Goal: Information Seeking & Learning: Check status

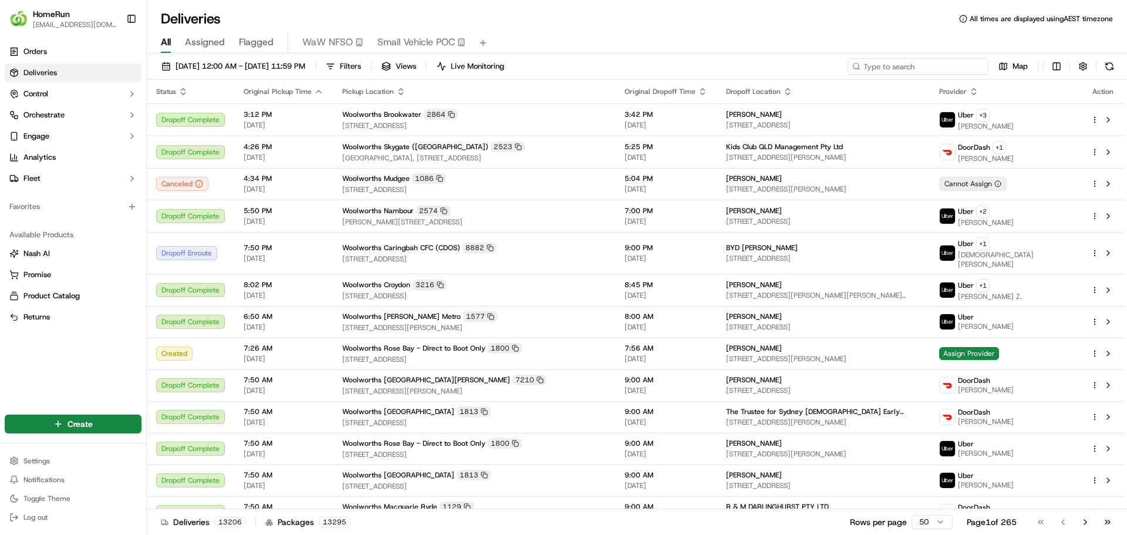
click at [919, 67] on input at bounding box center [918, 66] width 141 height 16
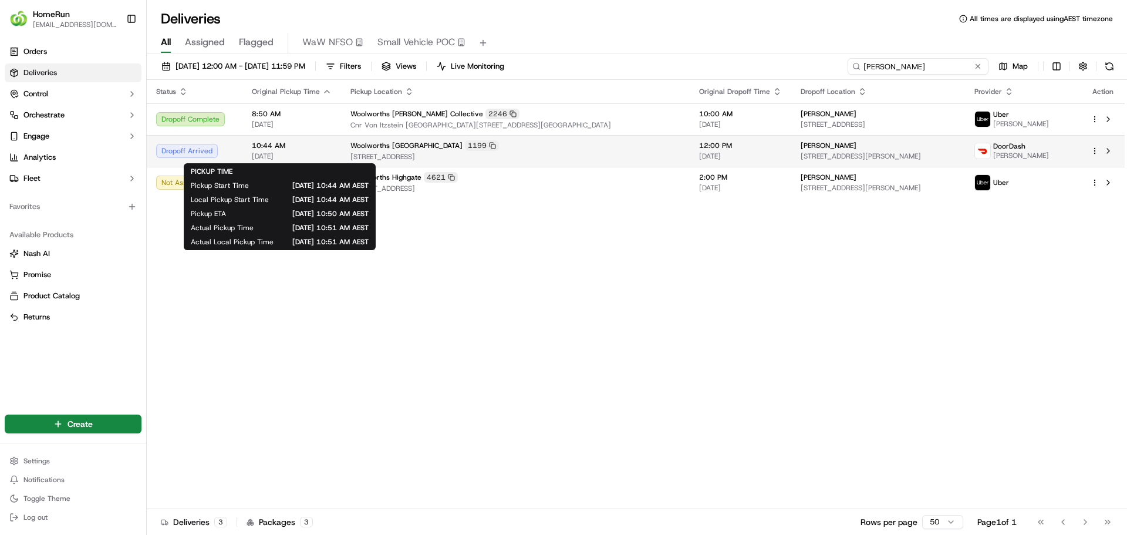
type input "elle thompson"
click at [304, 160] on span "16/09/2025" at bounding box center [292, 155] width 80 height 9
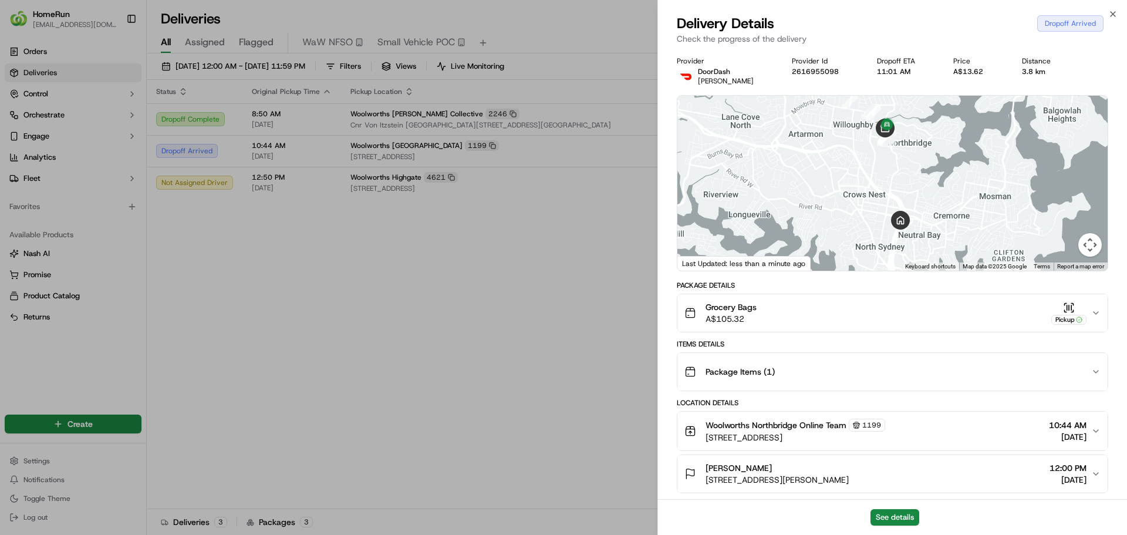
click at [1096, 370] on icon "button" at bounding box center [1095, 371] width 9 height 9
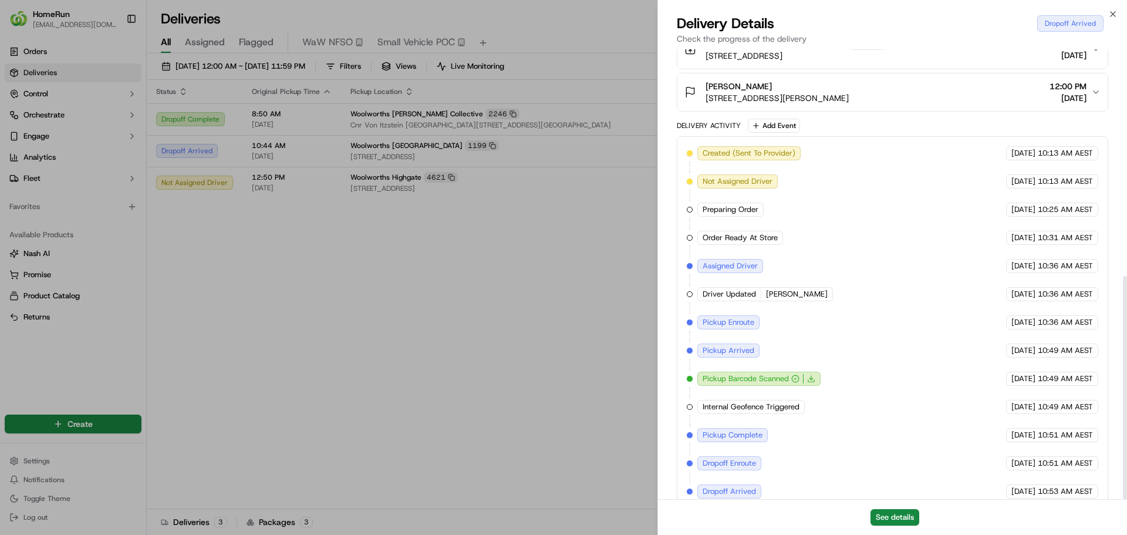
scroll to position [457, 0]
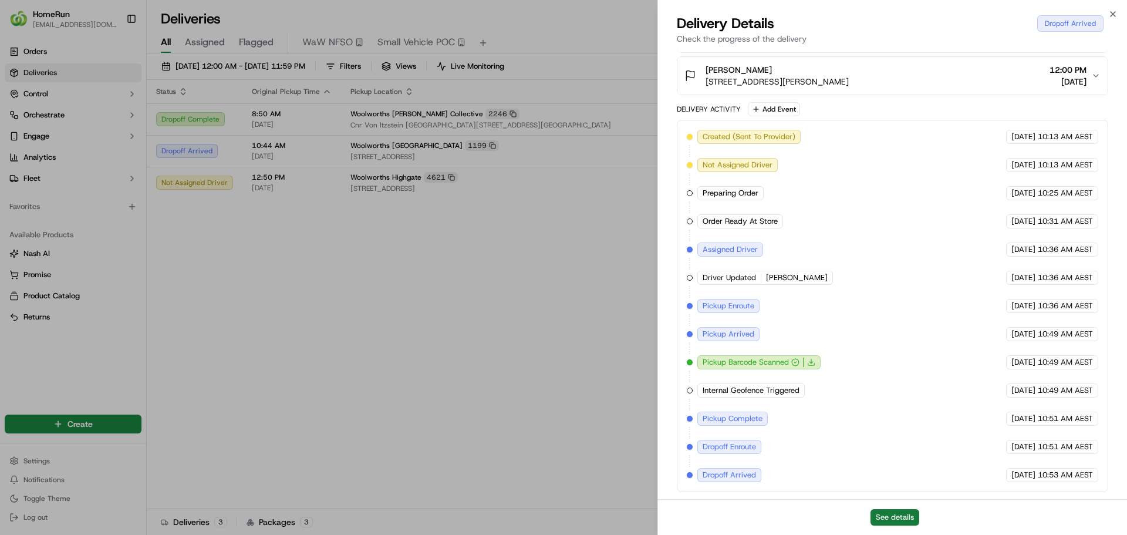
click at [889, 518] on button "See details" at bounding box center [894, 517] width 49 height 16
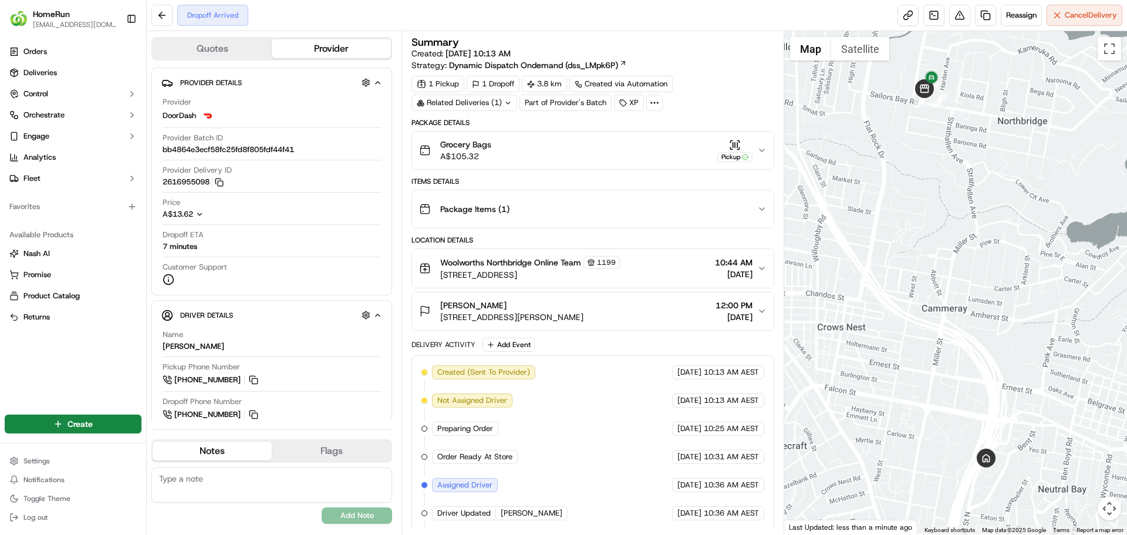
click at [491, 103] on div "Related Deliveries (1)" at bounding box center [464, 102] width 106 height 16
click at [491, 103] on div "Related Deliveries (2)" at bounding box center [464, 102] width 106 height 16
click at [623, 62] on icon at bounding box center [623, 63] width 3 height 3
click at [207, 45] on button "Quotes" at bounding box center [212, 48] width 119 height 19
click at [347, 45] on button "Provider" at bounding box center [331, 48] width 119 height 19
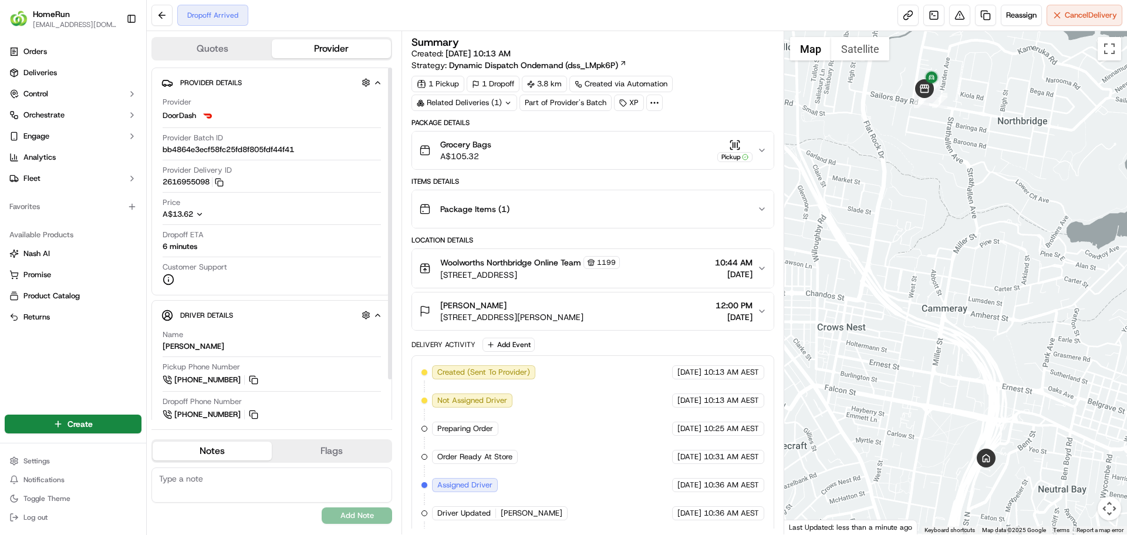
click at [231, 47] on button "Quotes" at bounding box center [212, 48] width 119 height 19
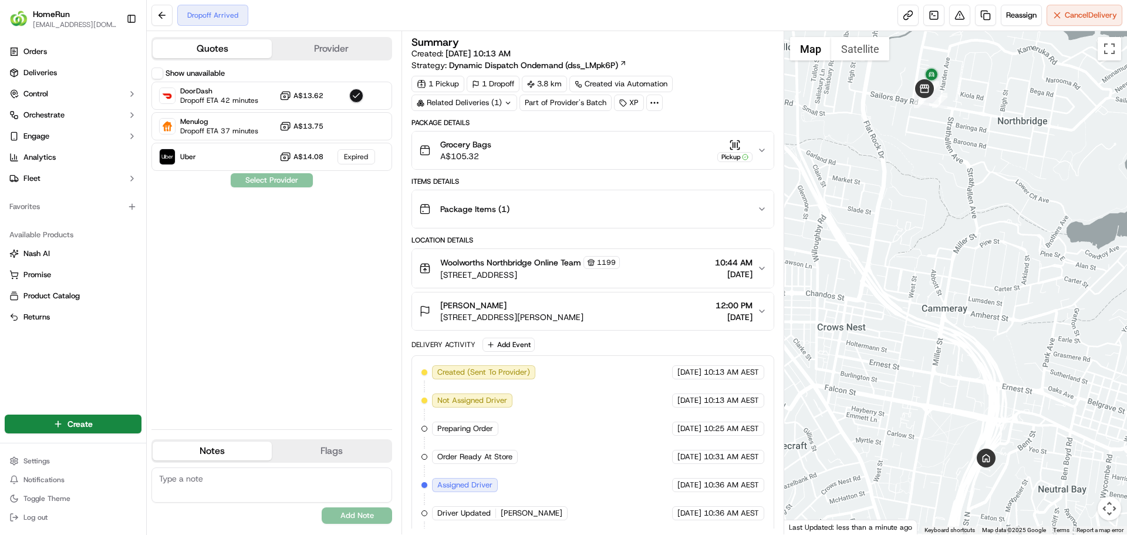
click at [200, 76] on label "Show unavailable" at bounding box center [195, 73] width 59 height 11
click at [163, 76] on button "Show unavailable" at bounding box center [157, 73] width 12 height 12
click at [158, 72] on button "Show unavailable" at bounding box center [157, 73] width 12 height 12
click at [291, 49] on button "Provider" at bounding box center [331, 48] width 119 height 19
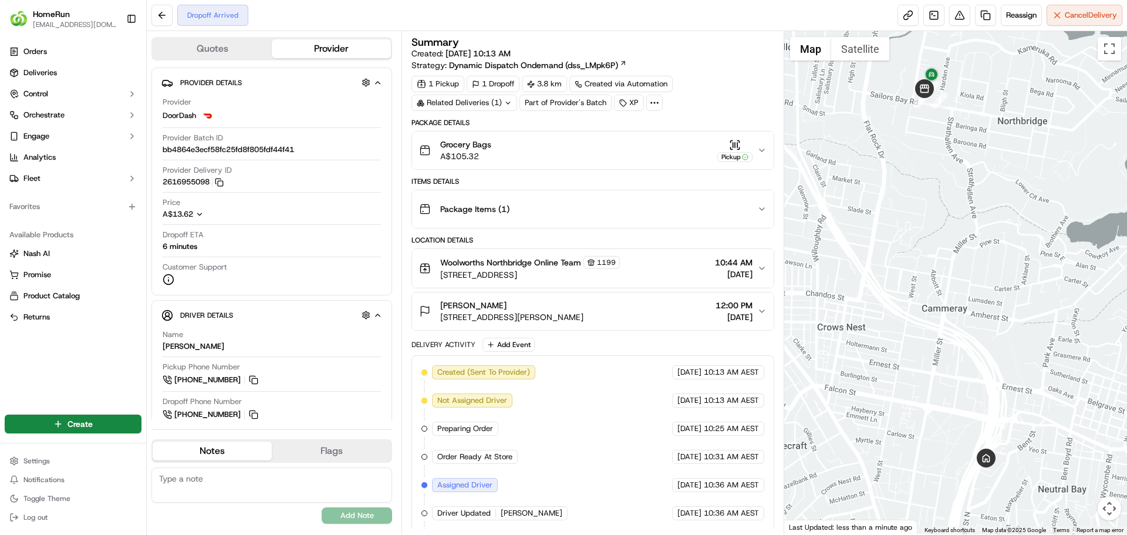
click at [649, 103] on icon at bounding box center [654, 102] width 11 height 11
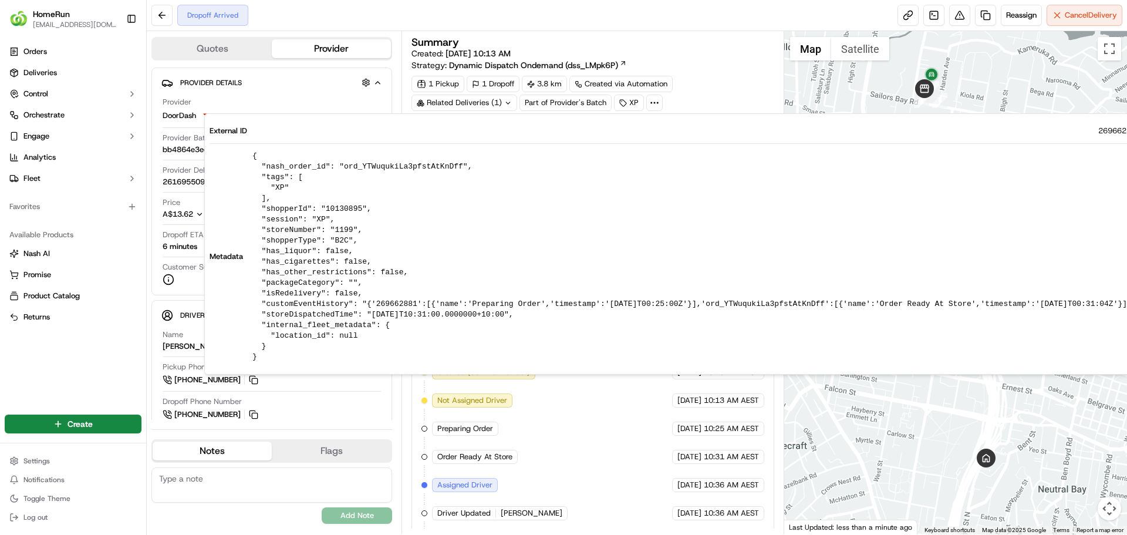
click at [651, 103] on circle at bounding box center [651, 102] width 1 height 1
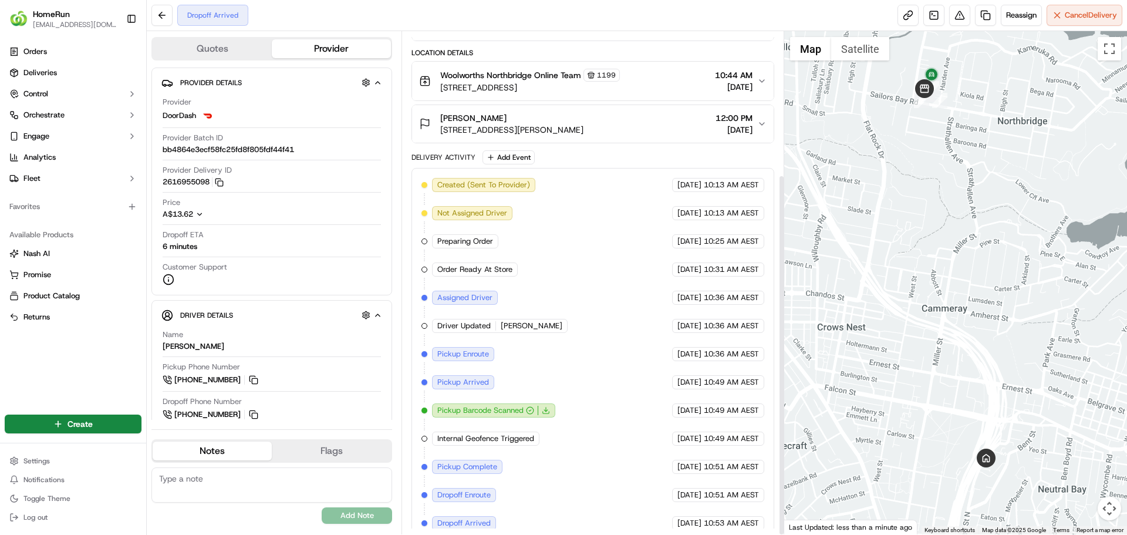
scroll to position [199, 0]
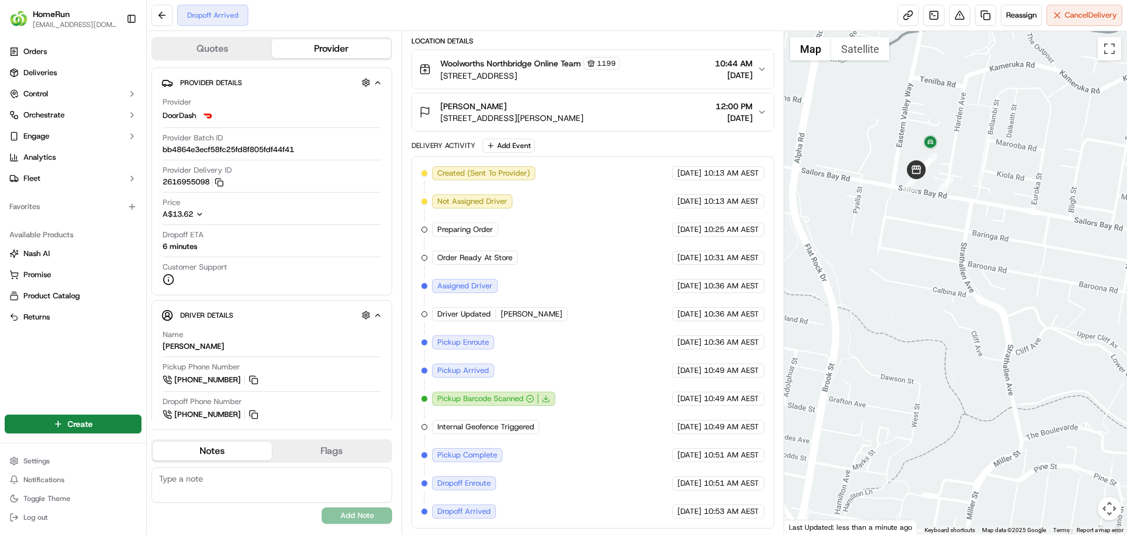
drag, startPoint x: 932, startPoint y: 184, endPoint x: 940, endPoint y: 217, distance: 33.3
click at [940, 217] on div at bounding box center [955, 282] width 343 height 503
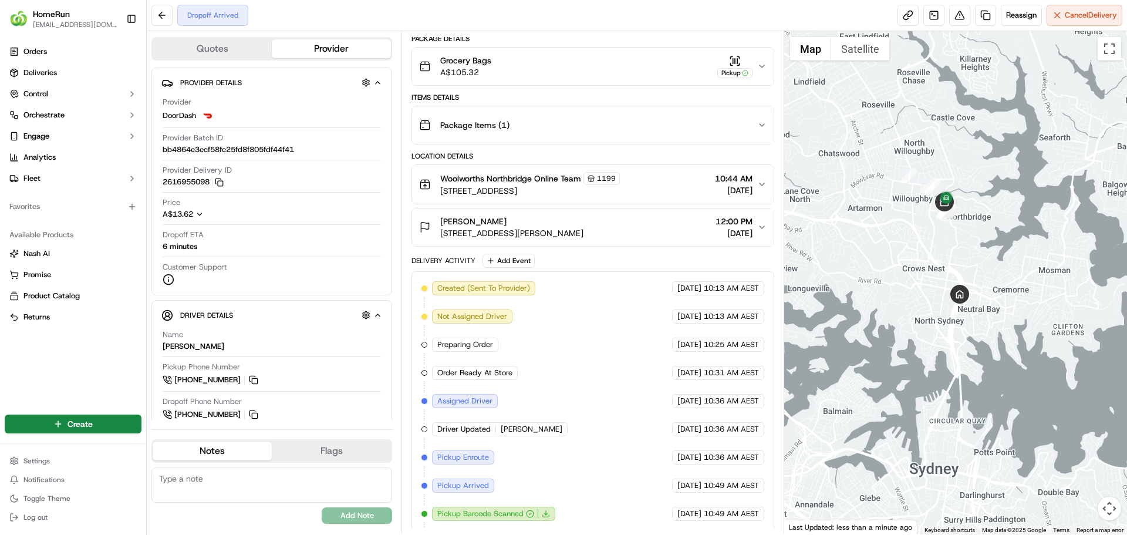
scroll to position [0, 0]
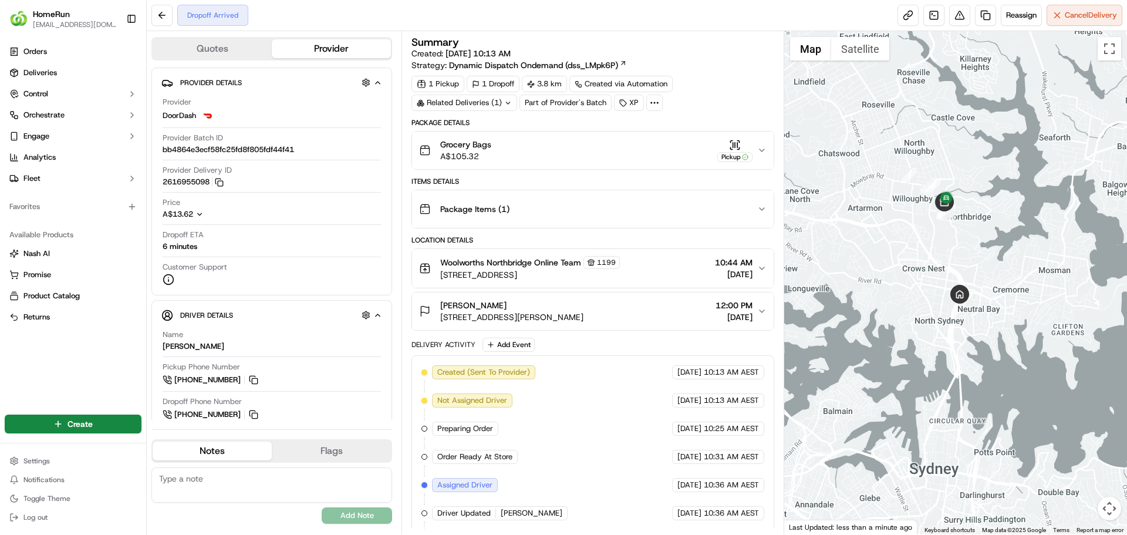
click at [762, 147] on icon "button" at bounding box center [761, 150] width 9 height 9
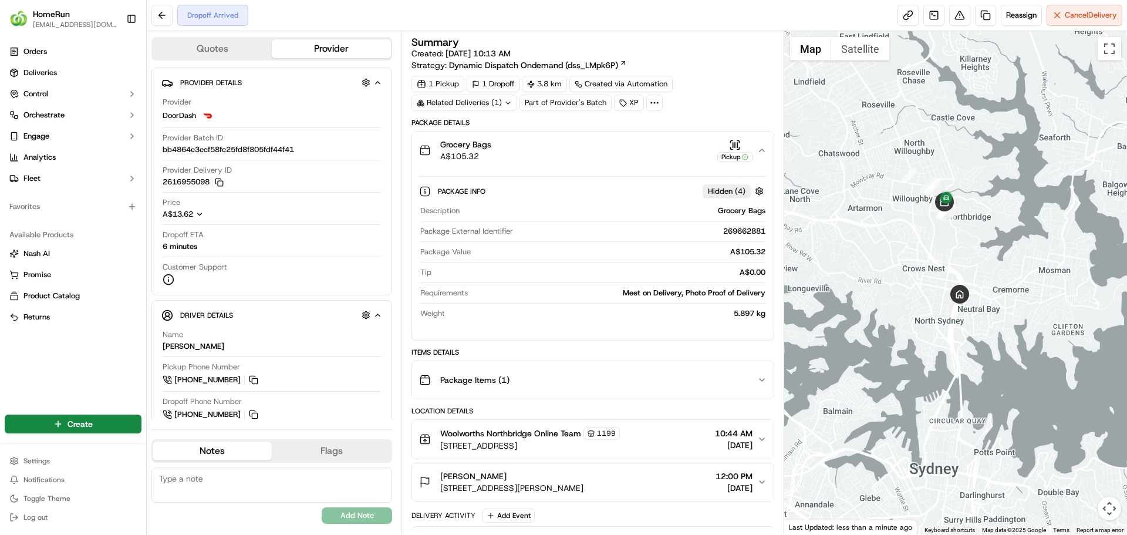
click at [729, 293] on div "Meet on Delivery, Photo Proof of Delivery" at bounding box center [618, 293] width 292 height 11
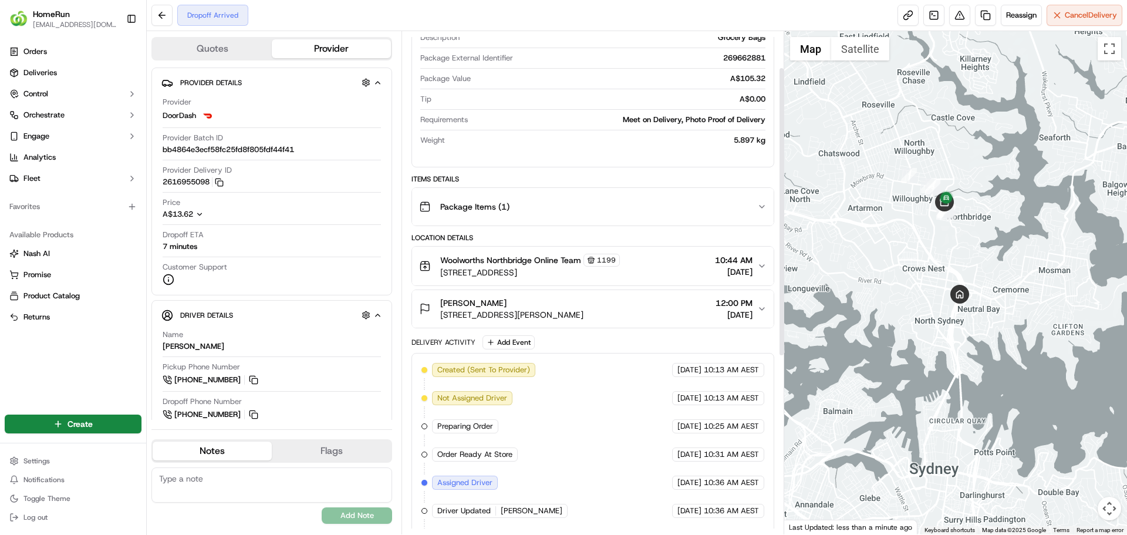
scroll to position [370, 0]
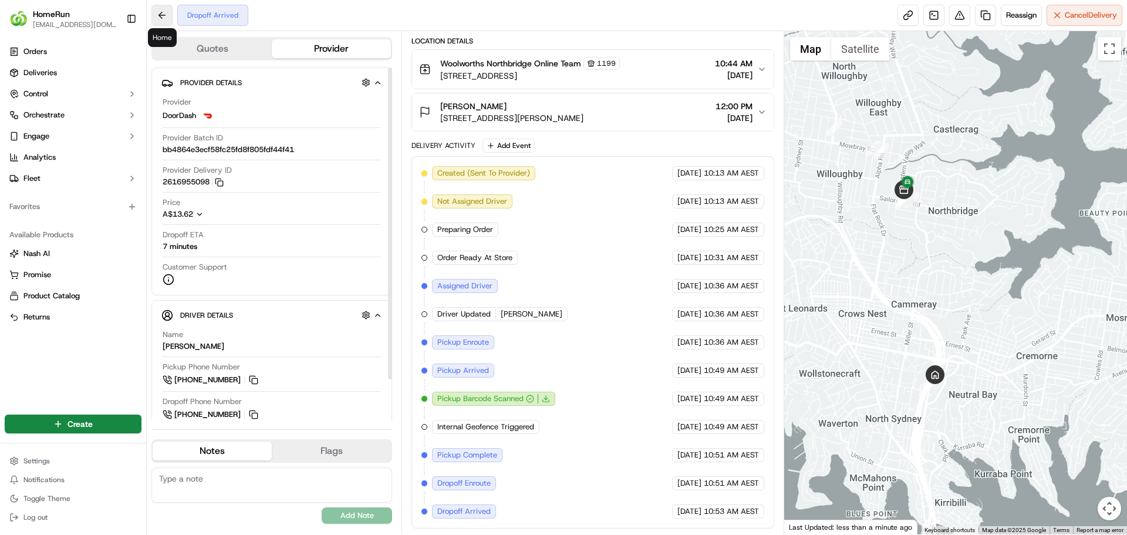
click at [160, 18] on button at bounding box center [161, 15] width 21 height 21
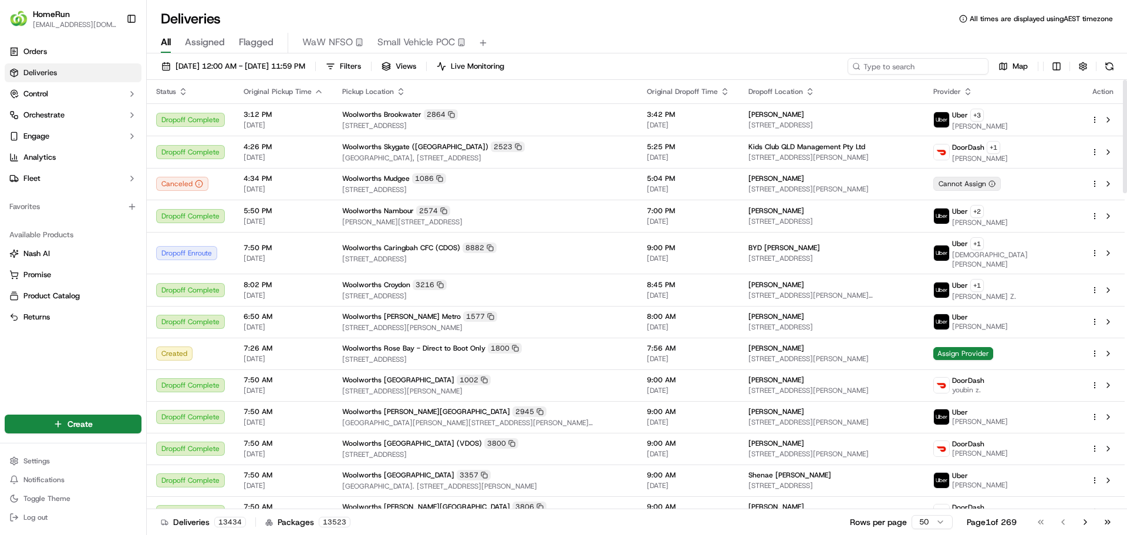
click at [922, 65] on input at bounding box center [918, 66] width 141 height 16
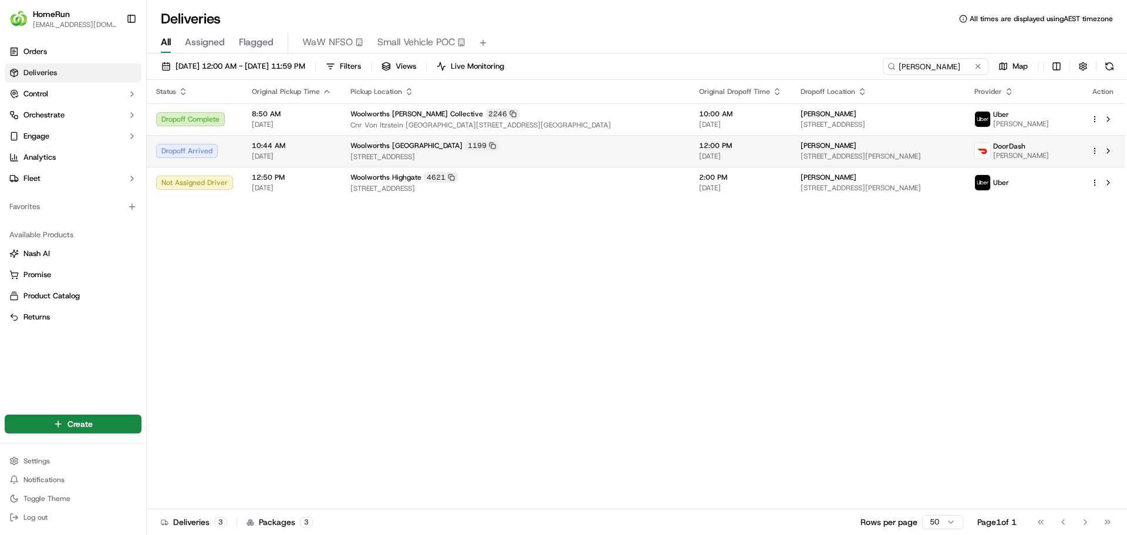
click at [257, 145] on span "10:44 AM" at bounding box center [292, 145] width 80 height 9
click at [257, 144] on span "10:44 AM" at bounding box center [292, 145] width 80 height 9
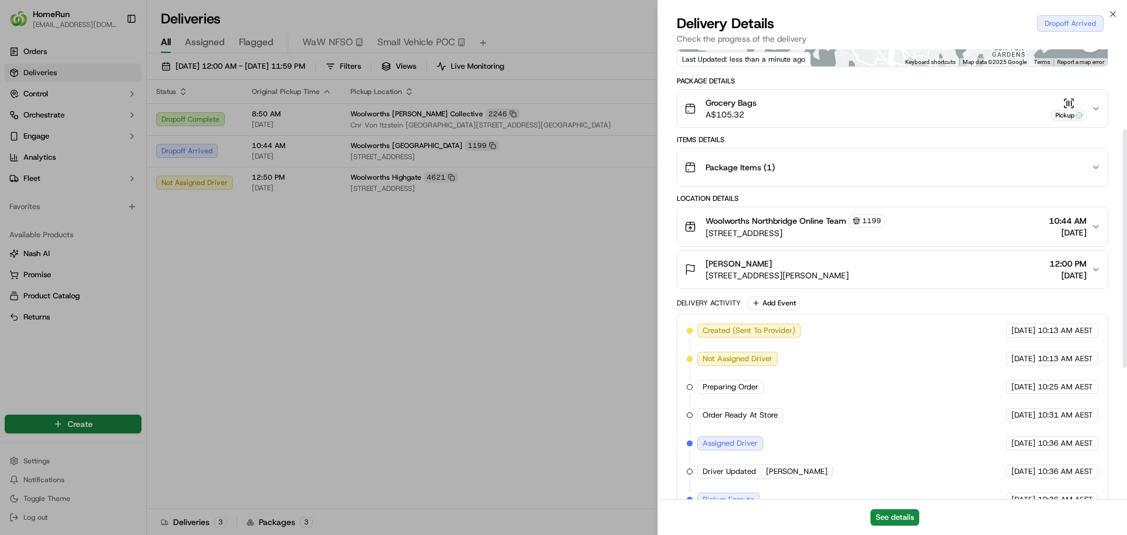
scroll to position [235, 0]
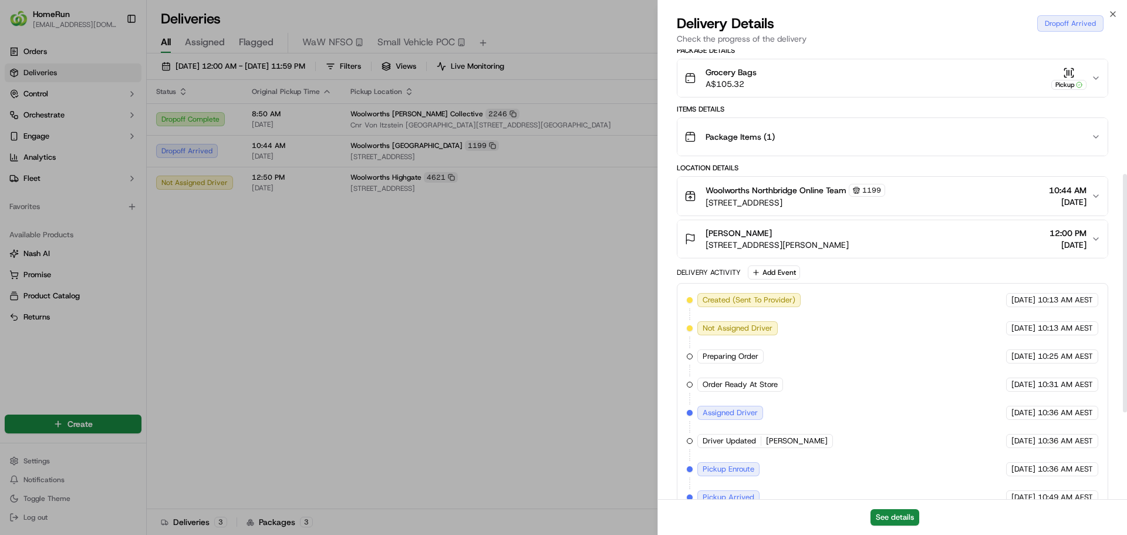
click at [1116, 9] on div "Close Delivery Details Dropoff Arrived Check the progress of the delivery Provi…" at bounding box center [892, 267] width 470 height 535
click at [1112, 12] on icon "button" at bounding box center [1112, 13] width 9 height 9
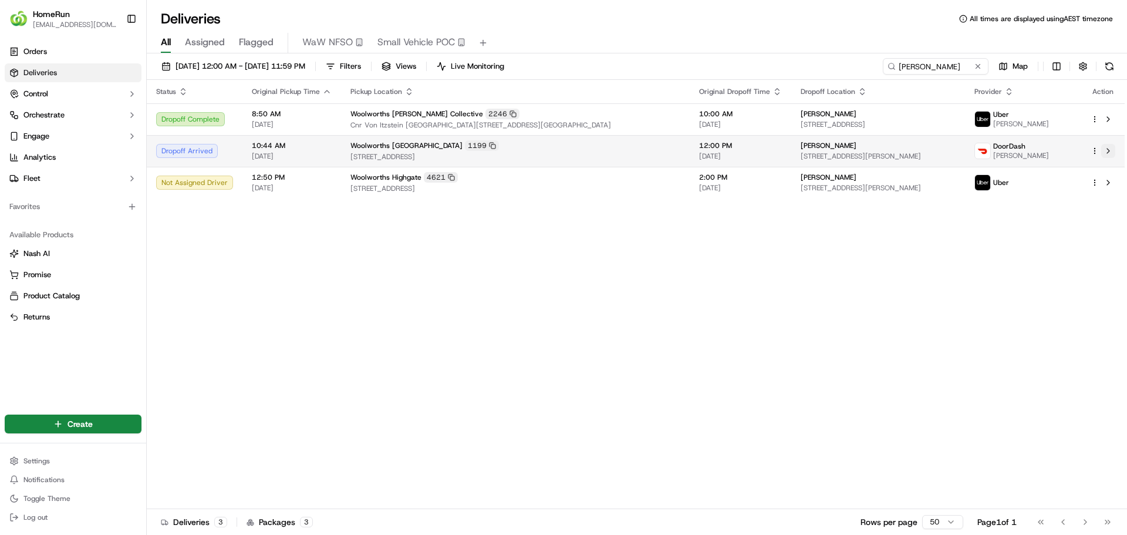
click at [1106, 150] on button at bounding box center [1108, 151] width 14 height 14
click at [1093, 147] on html "HomeRun mdowling@woolworths.com.au Toggle Sidebar Orders Deliveries Control Orc…" at bounding box center [563, 267] width 1127 height 535
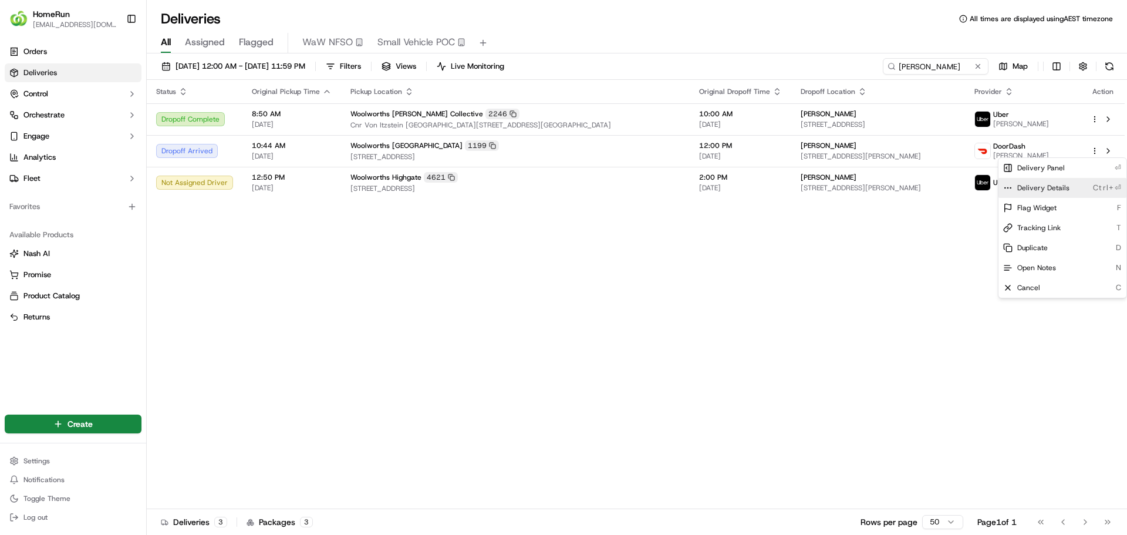
click at [1051, 190] on span "Delivery Details" at bounding box center [1043, 187] width 52 height 9
click at [929, 58] on html "HomeRun mdowling@woolworths.com.au Toggle Sidebar Orders Deliveries Control Orc…" at bounding box center [563, 267] width 1127 height 535
click at [918, 65] on input "elle thompson" at bounding box center [918, 66] width 141 height 16
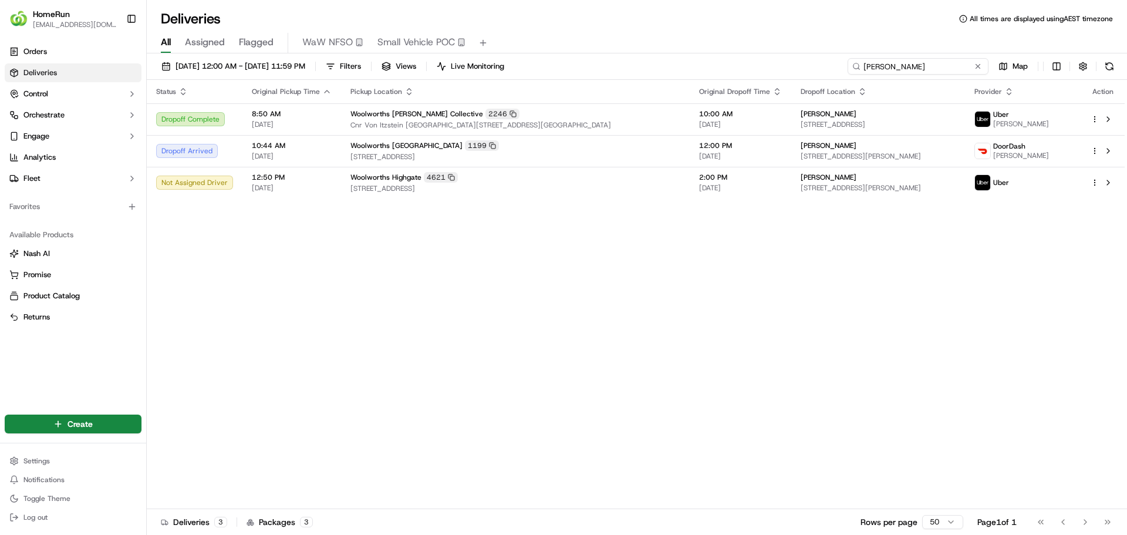
click at [918, 65] on input "elle thompson" at bounding box center [918, 66] width 141 height 16
paste input "bad42e4-0290-4c7a-b975-c87ff4a0c7c4_asap_2616955098"
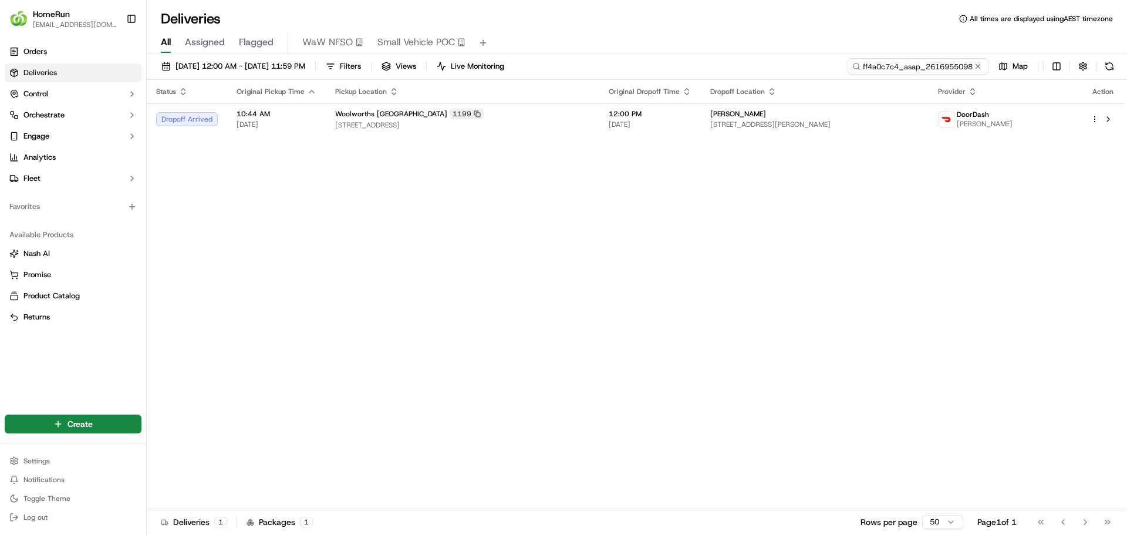
type input "ebad42e4-0290-4c7a-b975-c87ff4a0c7c4_asap_2616955098"
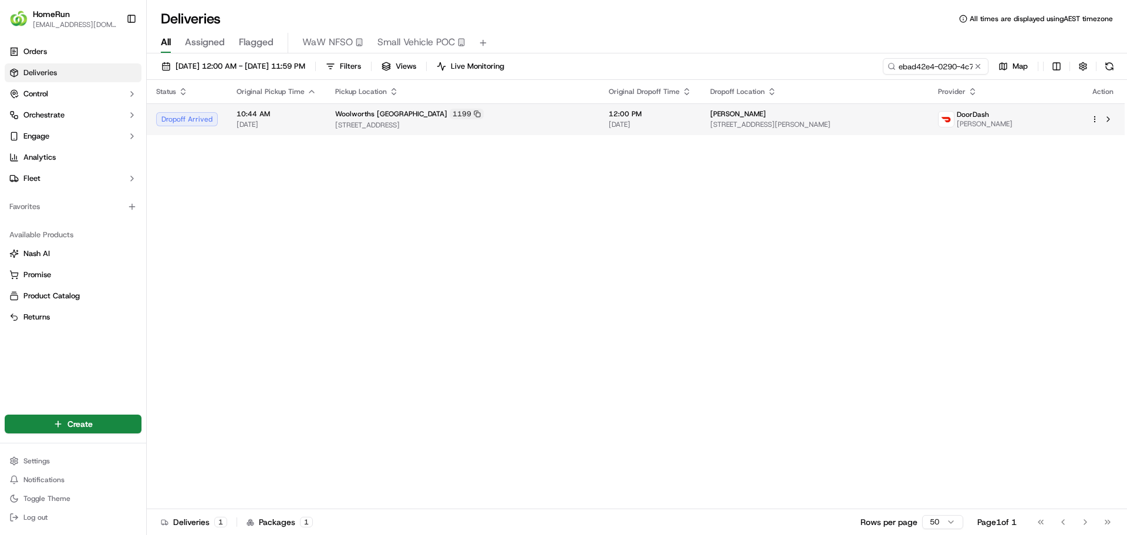
click at [259, 119] on span "10:44 AM" at bounding box center [277, 113] width 80 height 9
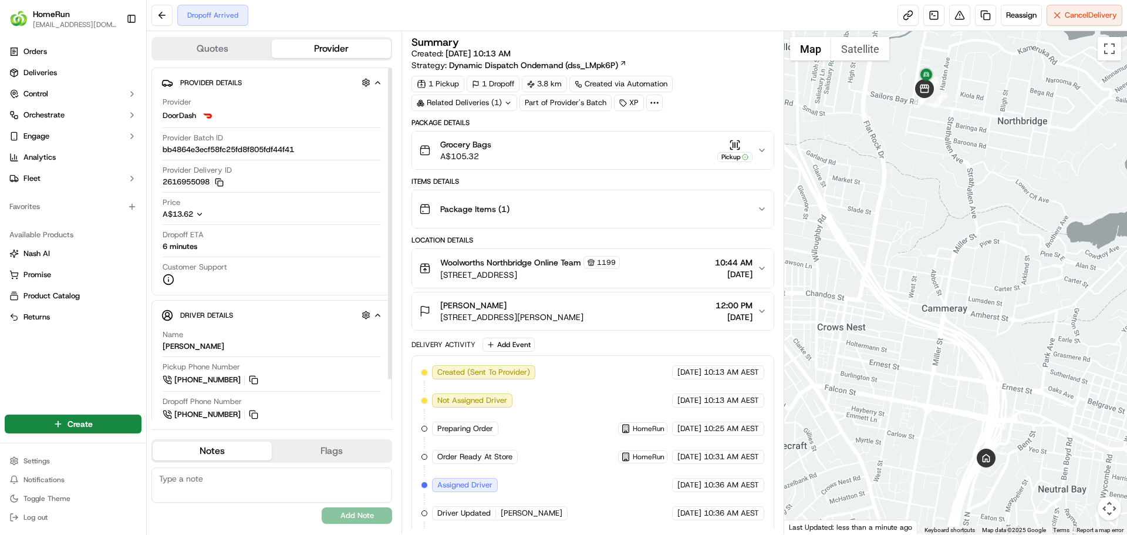
click at [223, 183] on rect "button" at bounding box center [220, 183] width 5 height 5
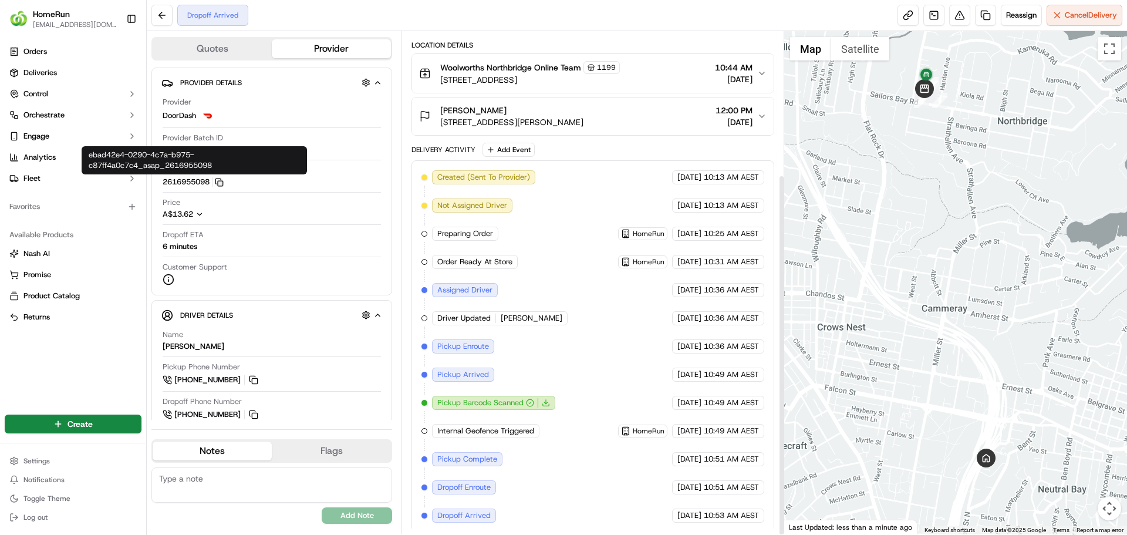
scroll to position [199, 0]
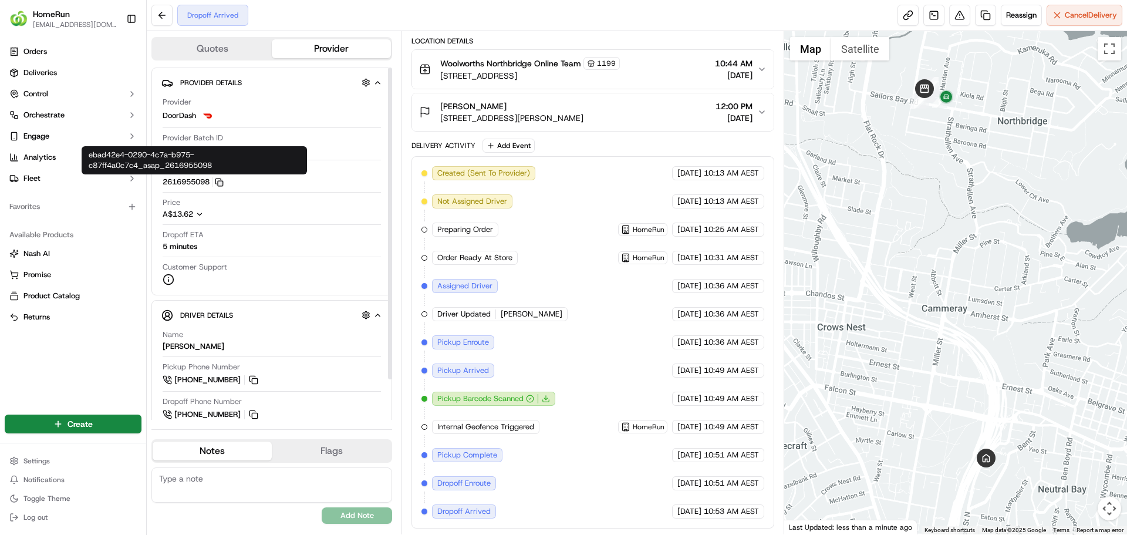
click at [223, 185] on icon "button" at bounding box center [219, 182] width 9 height 9
